Goal: Navigation & Orientation: Understand site structure

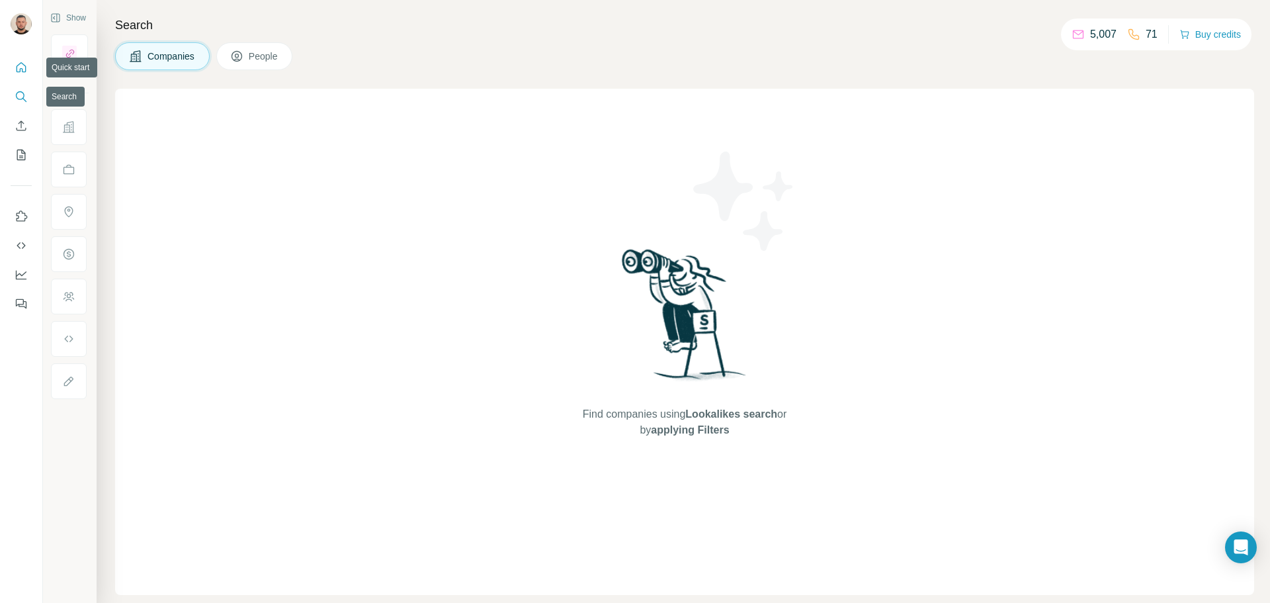
click at [26, 72] on icon "Quick start" at bounding box center [21, 67] width 13 height 13
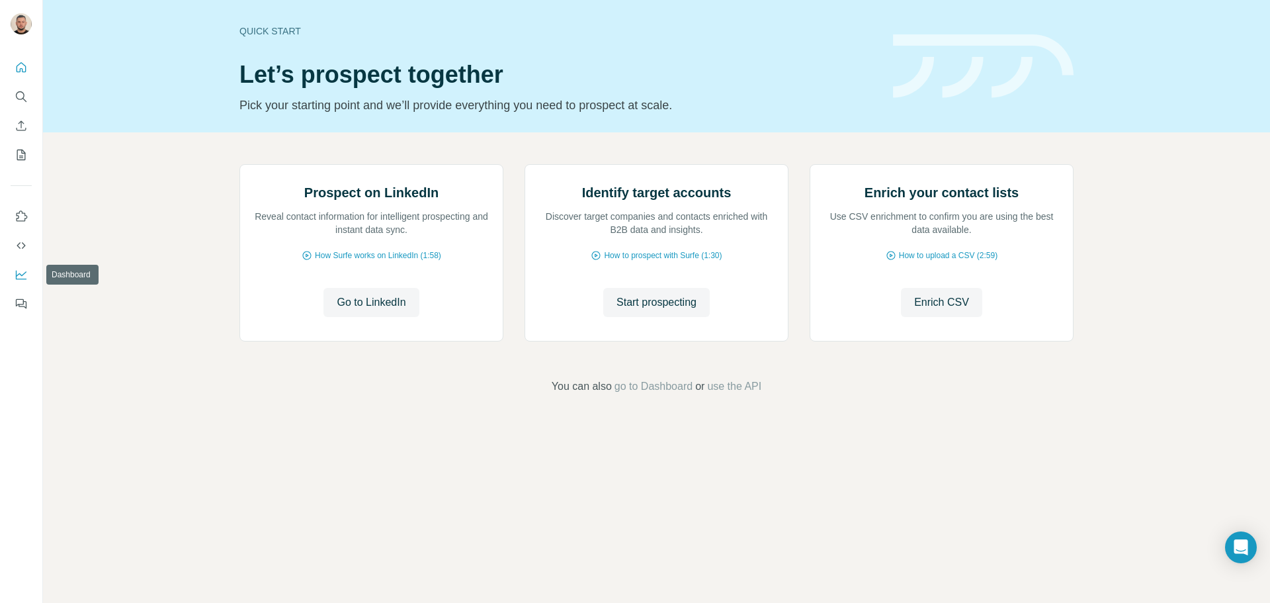
click at [19, 277] on icon "Dashboard" at bounding box center [21, 274] width 13 height 13
